Goal: Task Accomplishment & Management: Complete application form

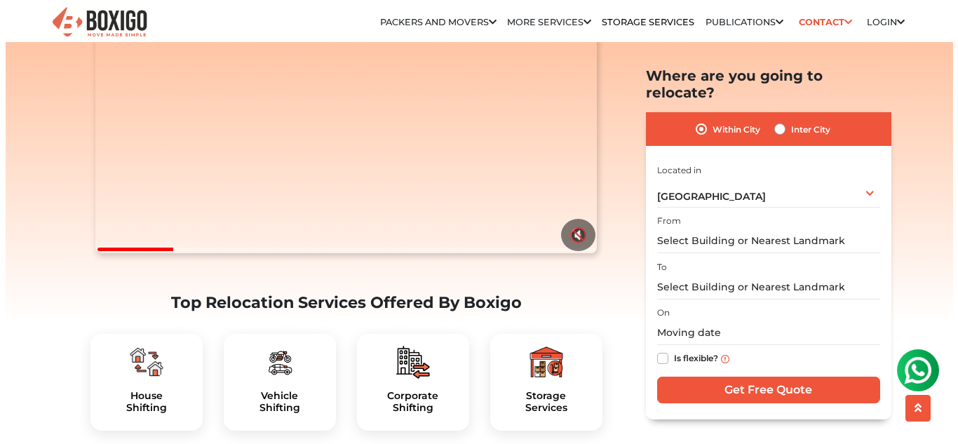
scroll to position [210, 0]
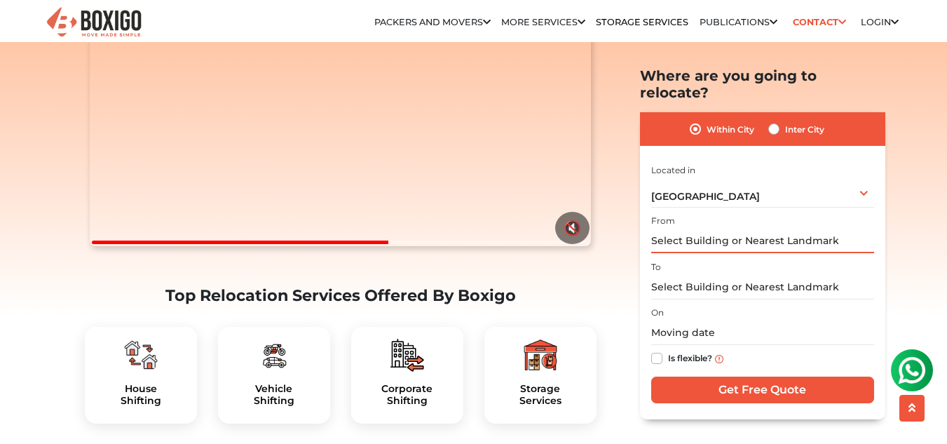
click at [737, 233] on input "text" at bounding box center [762, 241] width 223 height 25
click at [727, 274] on input "text" at bounding box center [762, 286] width 223 height 25
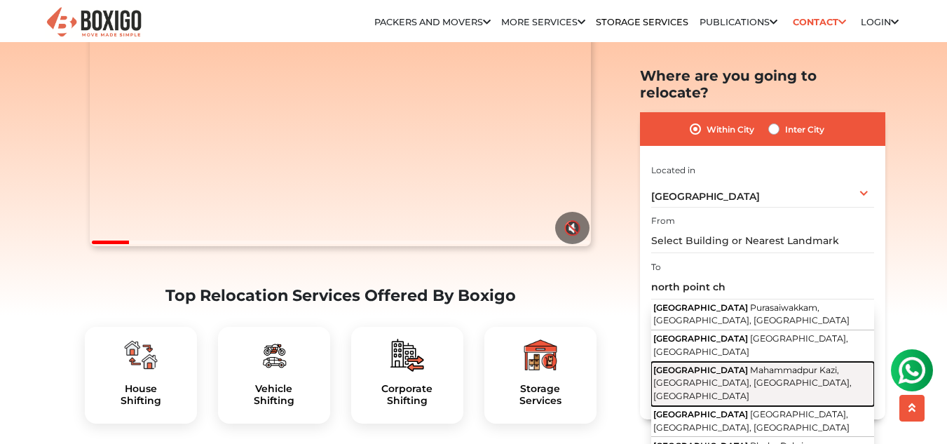
click at [748, 364] on span "[GEOGRAPHIC_DATA]" at bounding box center [701, 369] width 95 height 11
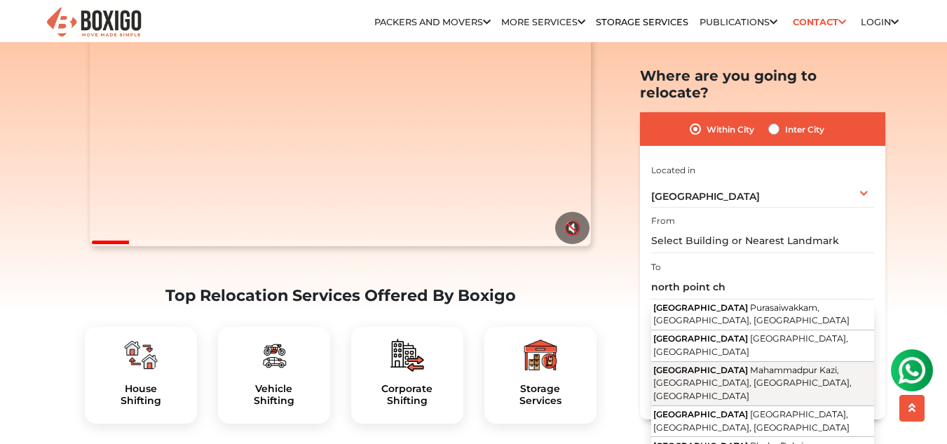
type input "[GEOGRAPHIC_DATA], [GEOGRAPHIC_DATA], [GEOGRAPHIC_DATA], [GEOGRAPHIC_DATA], [GE…"
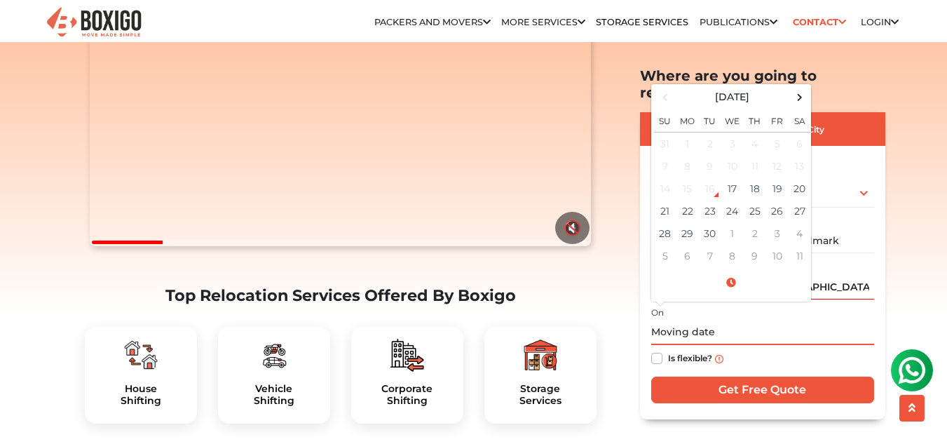
click at [724, 320] on input "text" at bounding box center [762, 332] width 223 height 25
click at [771, 177] on td "19" at bounding box center [777, 188] width 22 height 22
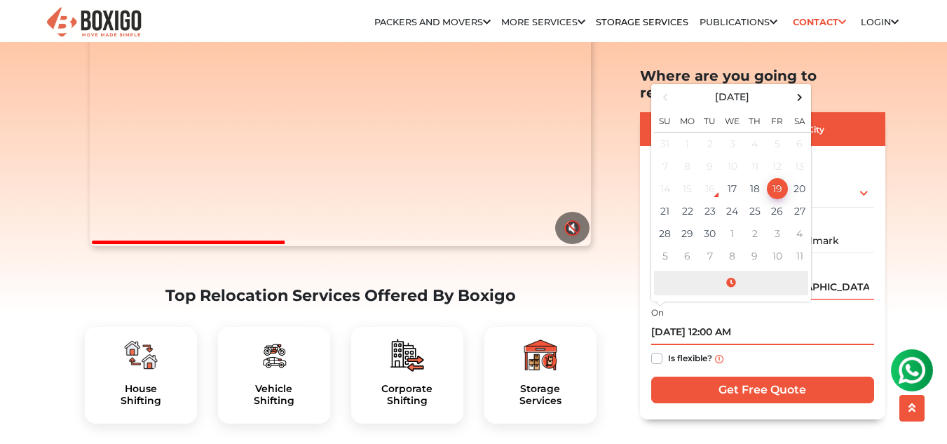
click at [735, 271] on span at bounding box center [731, 283] width 154 height 25
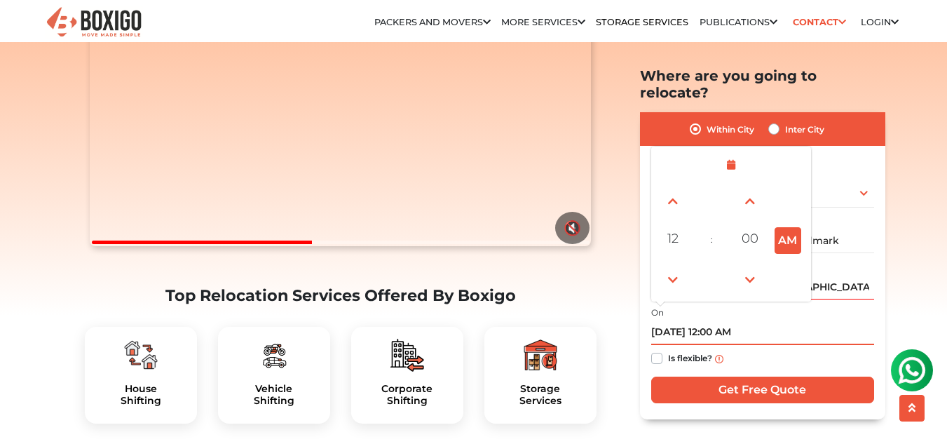
click at [790, 227] on button "AM" at bounding box center [788, 240] width 27 height 27
type input "[DATE] 12:00 PM"
click at [772, 345] on div "Is flexible?" at bounding box center [762, 358] width 223 height 27
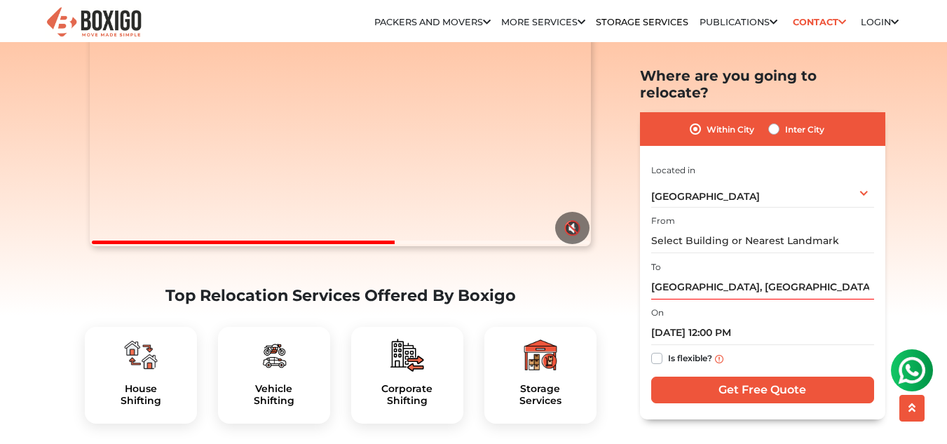
click at [668, 350] on label "Is flexible?" at bounding box center [690, 357] width 44 height 15
click at [661, 350] on input "Is flexible?" at bounding box center [656, 357] width 11 height 14
checkbox input "true"
click at [686, 229] on input "text" at bounding box center [762, 241] width 223 height 25
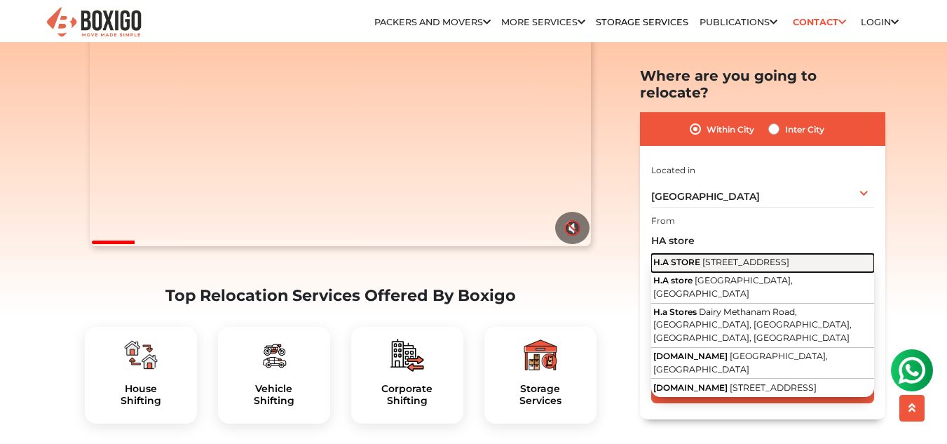
click at [698, 254] on button "H.A STORE [GEOGRAPHIC_DATA], [GEOGRAPHIC_DATA], [GEOGRAPHIC_DATA], [GEOGRAPHIC_…" at bounding box center [762, 263] width 223 height 18
type input "H.A STORE, [STREET_ADDRESS]"
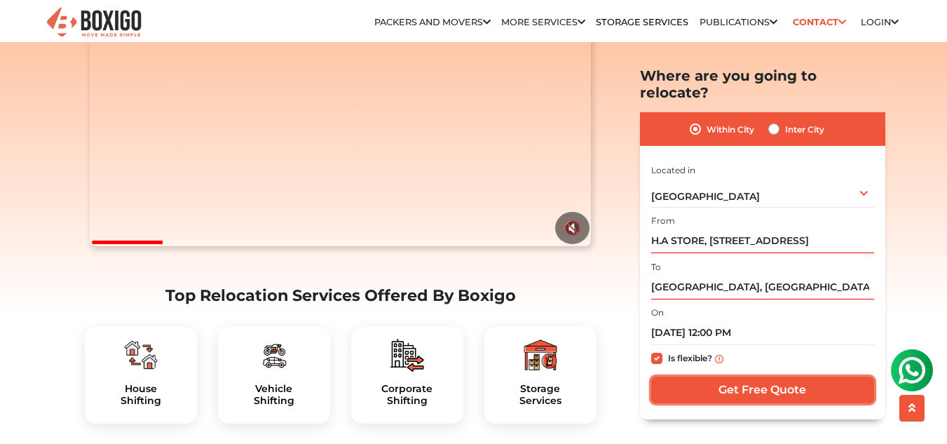
click at [705, 377] on input "Get Free Quote" at bounding box center [762, 390] width 223 height 27
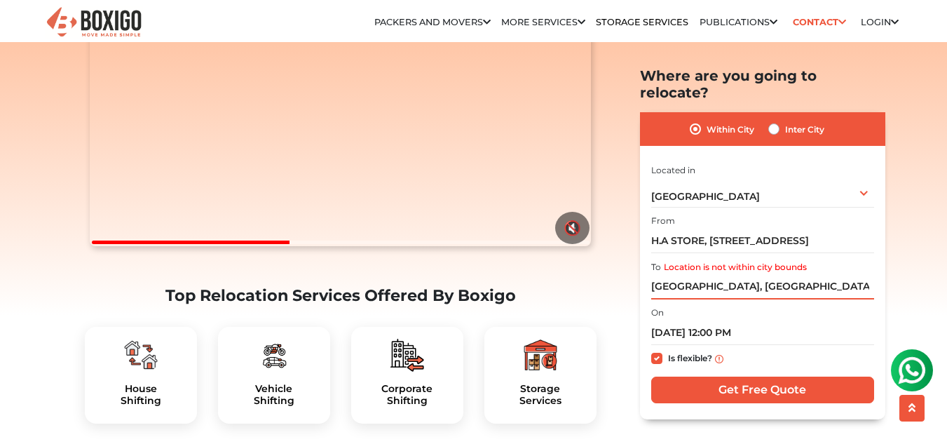
click at [715, 274] on input "[GEOGRAPHIC_DATA], [GEOGRAPHIC_DATA], [GEOGRAPHIC_DATA], [GEOGRAPHIC_DATA], [GE…" at bounding box center [762, 286] width 223 height 25
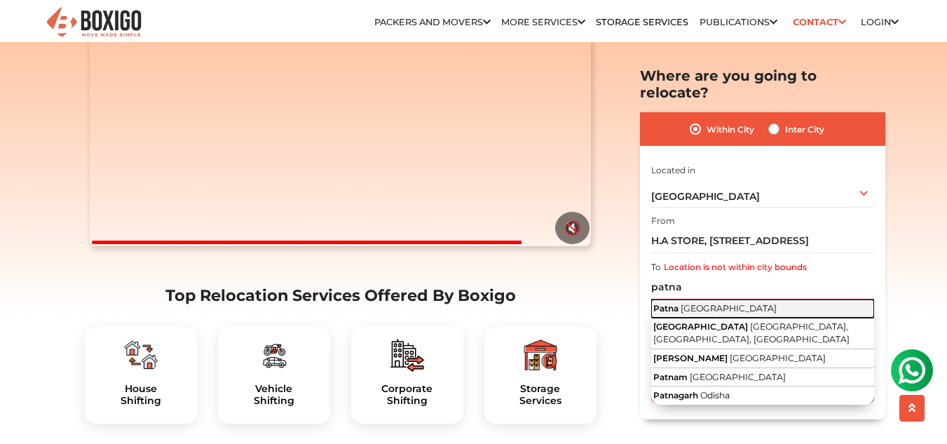
click at [723, 299] on button "Patna [GEOGRAPHIC_DATA]" at bounding box center [762, 308] width 223 height 18
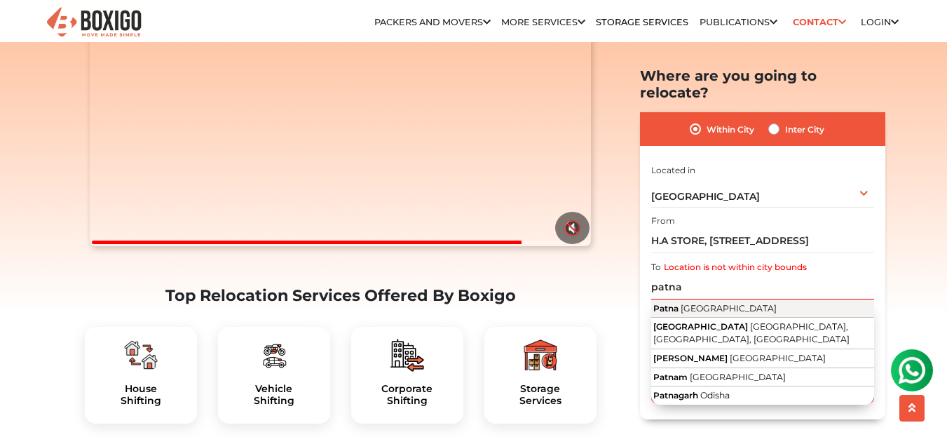
type input "[GEOGRAPHIC_DATA], [GEOGRAPHIC_DATA]"
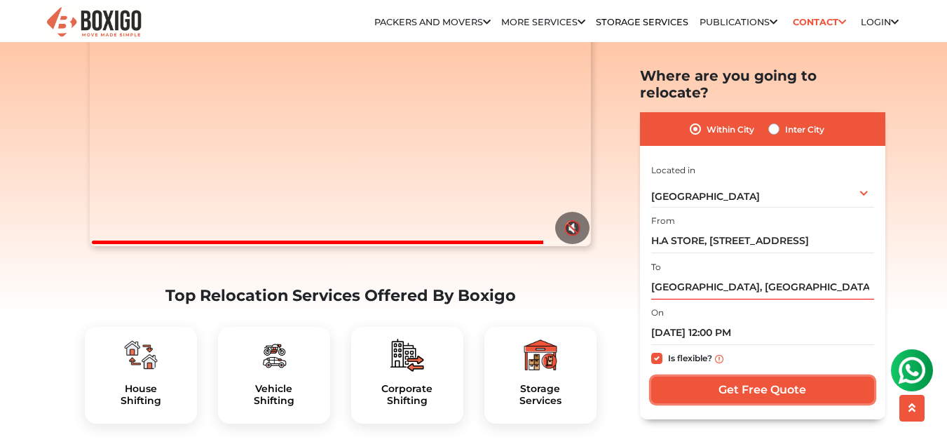
click at [738, 377] on input "Get Free Quote" at bounding box center [762, 390] width 223 height 27
